Goal: Check status: Check status

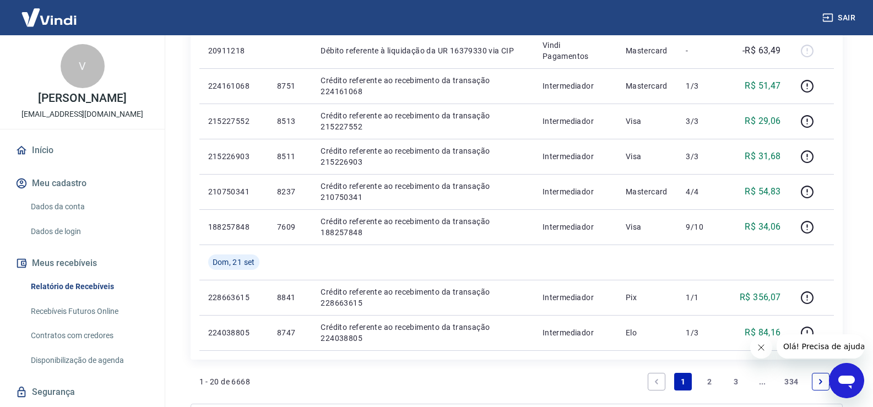
scroll to position [810, 0]
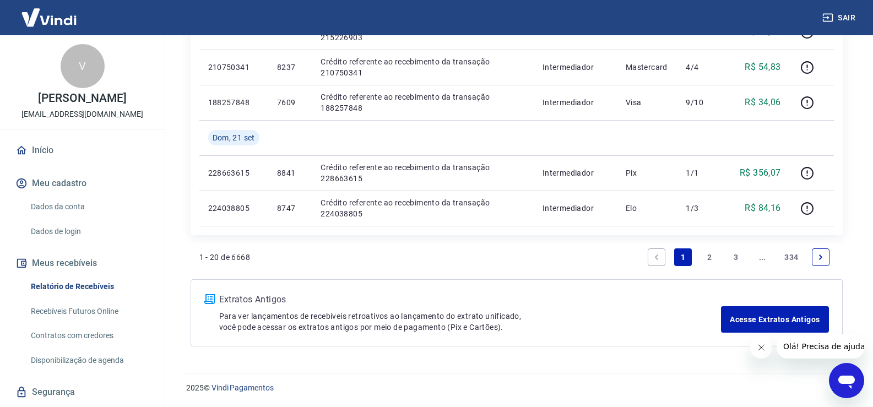
click at [706, 259] on link "2" at bounding box center [709, 257] width 18 height 18
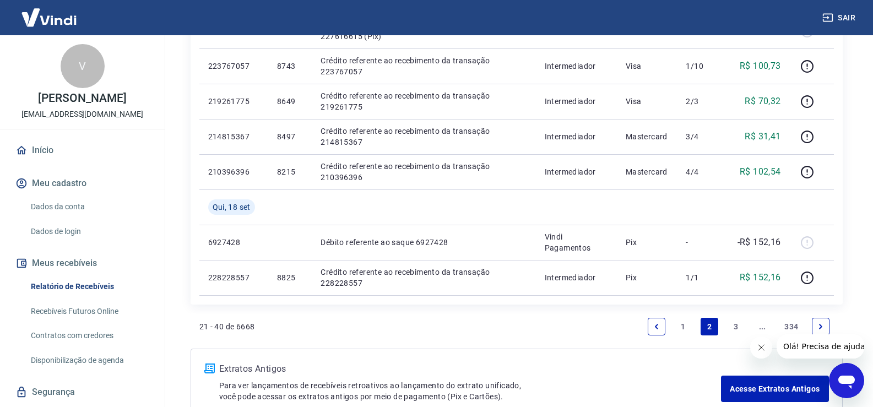
scroll to position [777, 0]
click at [683, 323] on link "1" at bounding box center [683, 325] width 18 height 18
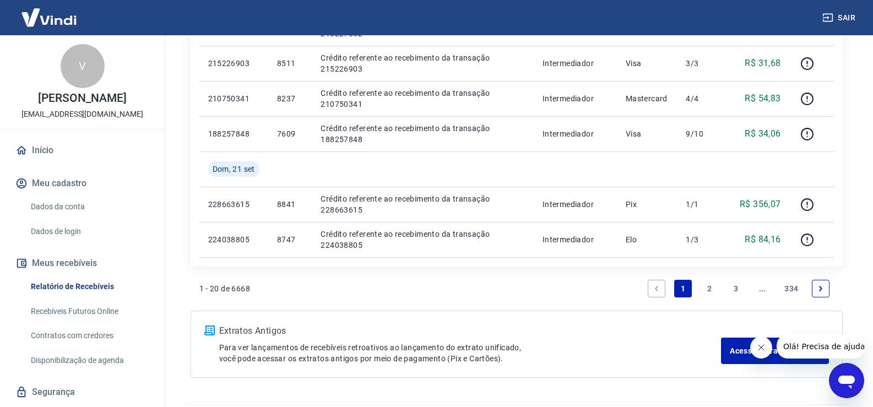
scroll to position [781, 0]
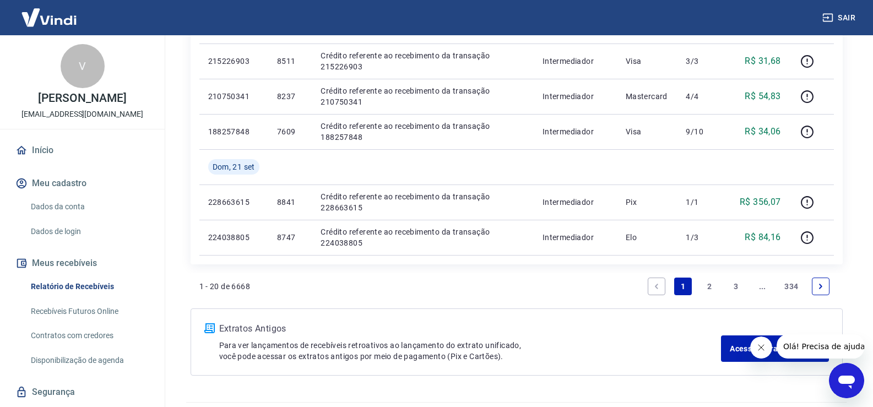
click at [710, 290] on link "2" at bounding box center [709, 286] width 18 height 18
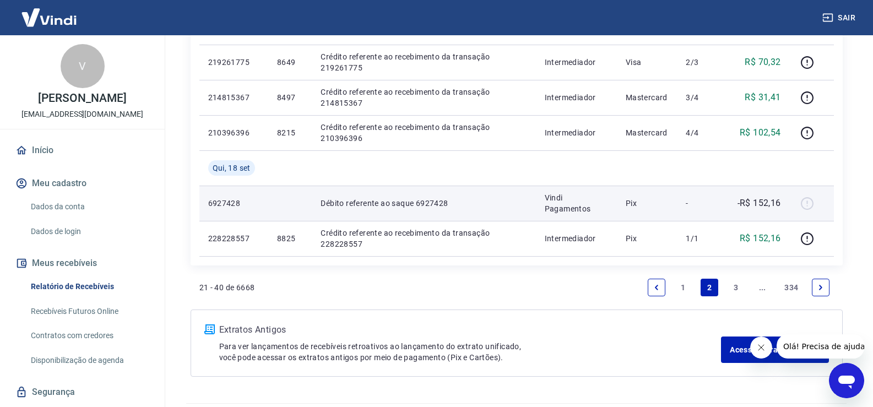
scroll to position [797, 0]
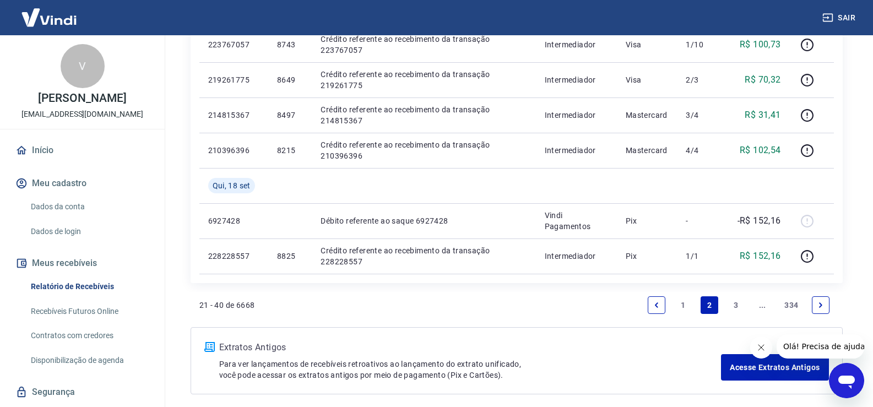
click at [683, 304] on link "1" at bounding box center [683, 305] width 18 height 18
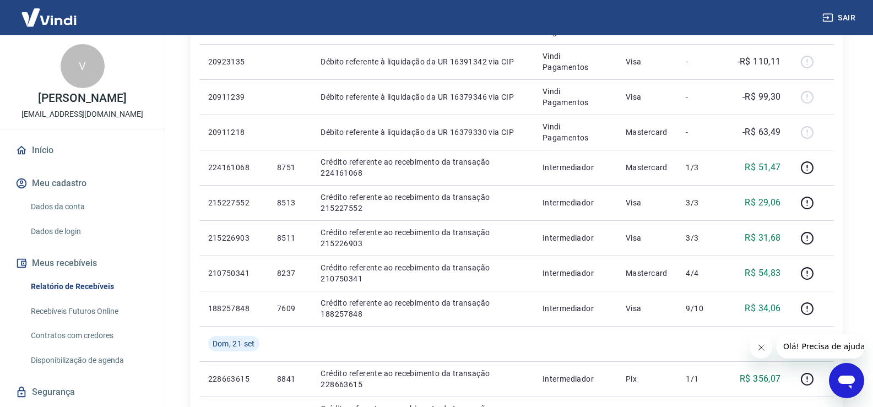
scroll to position [609, 0]
